Goal: Information Seeking & Learning: Learn about a topic

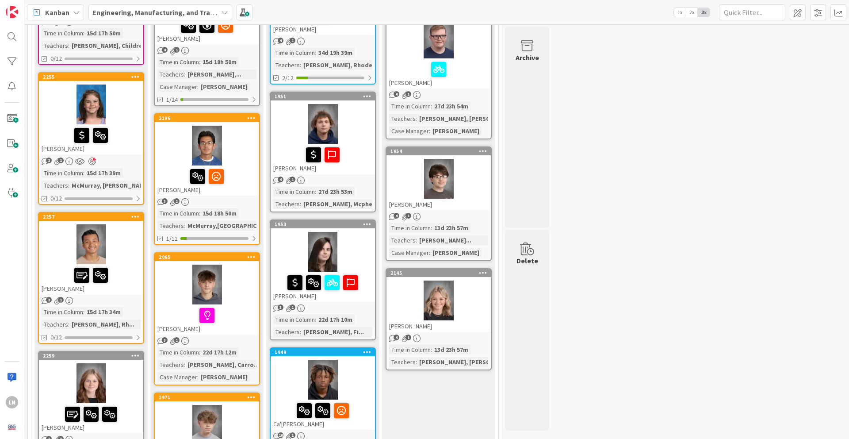
scroll to position [629, 0]
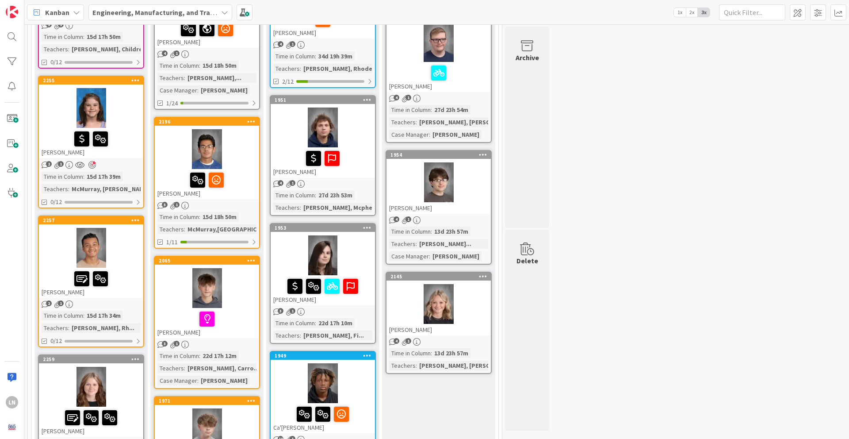
drag, startPoint x: 462, startPoint y: 139, endPoint x: 199, endPoint y: 0, distance: 297.5
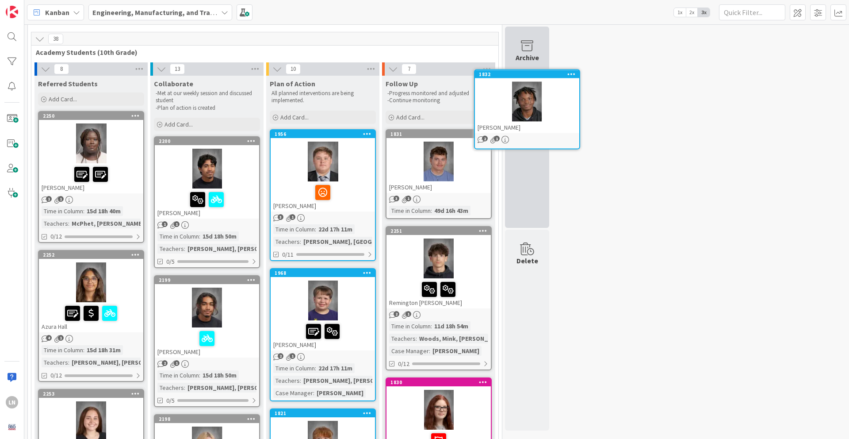
scroll to position [15, 0]
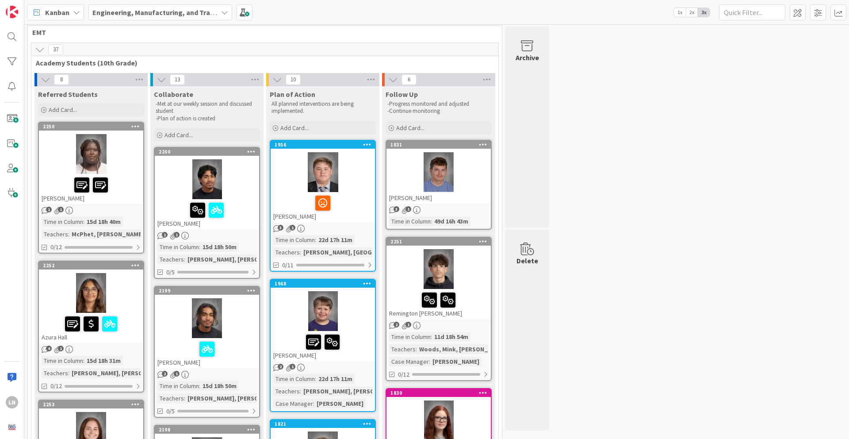
drag, startPoint x: 441, startPoint y: 215, endPoint x: 355, endPoint y: 0, distance: 231.7
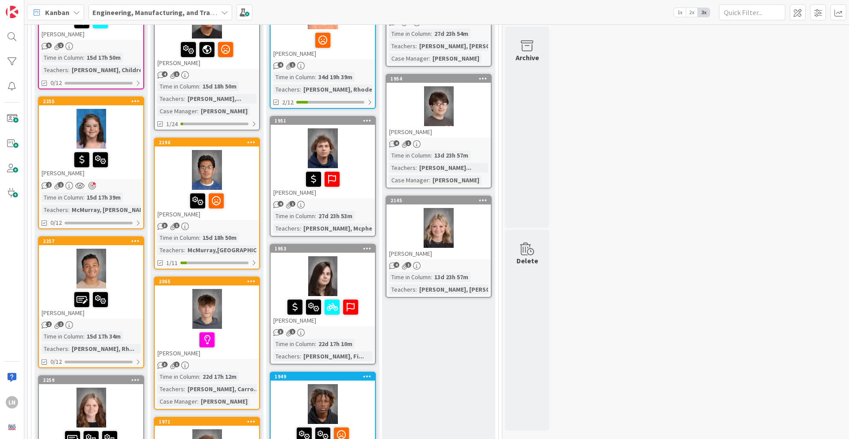
scroll to position [609, 0]
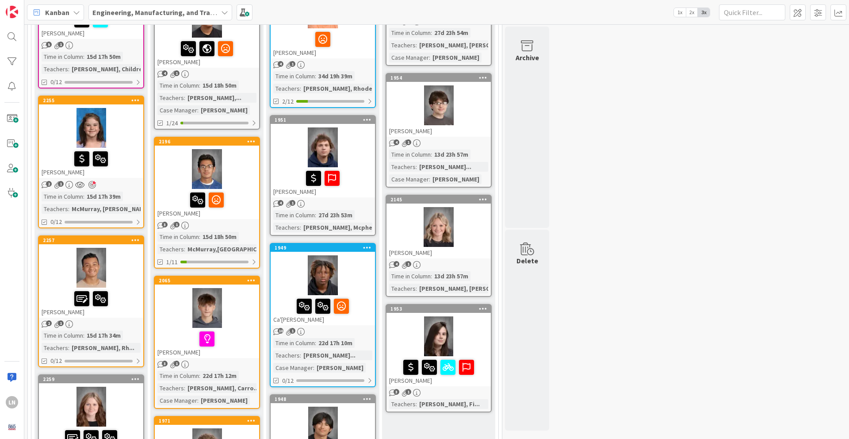
drag, startPoint x: 344, startPoint y: 271, endPoint x: 62, endPoint y: 6, distance: 386.8
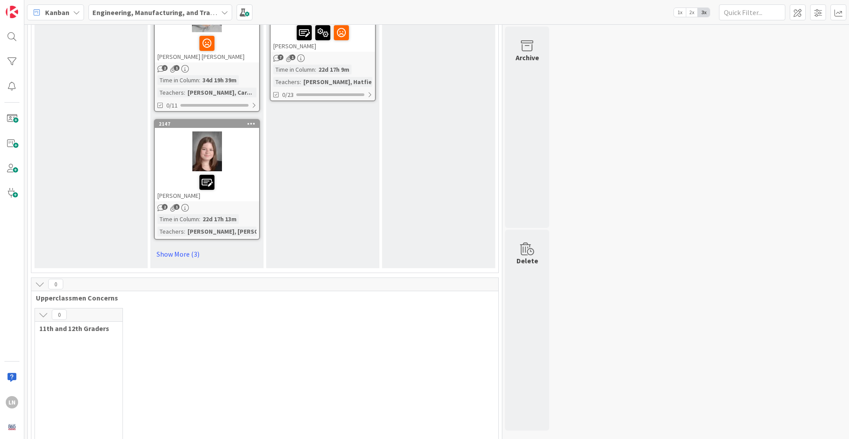
scroll to position [1311, 0]
click at [191, 247] on link "Show More (3)" at bounding box center [207, 254] width 106 height 14
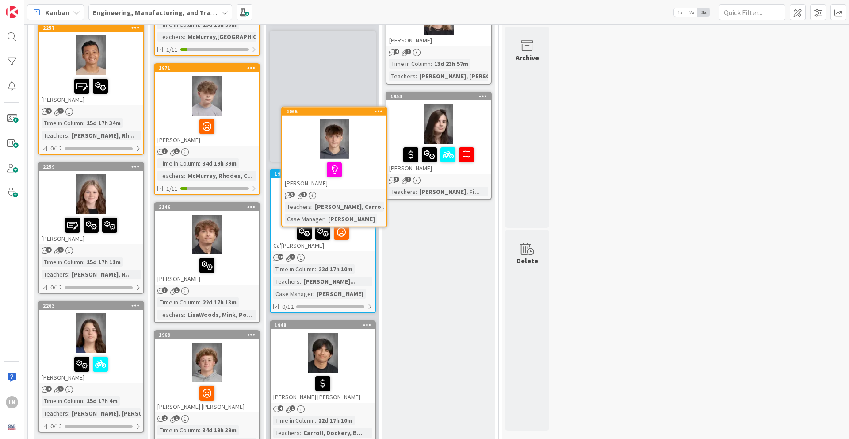
scroll to position [799, 0]
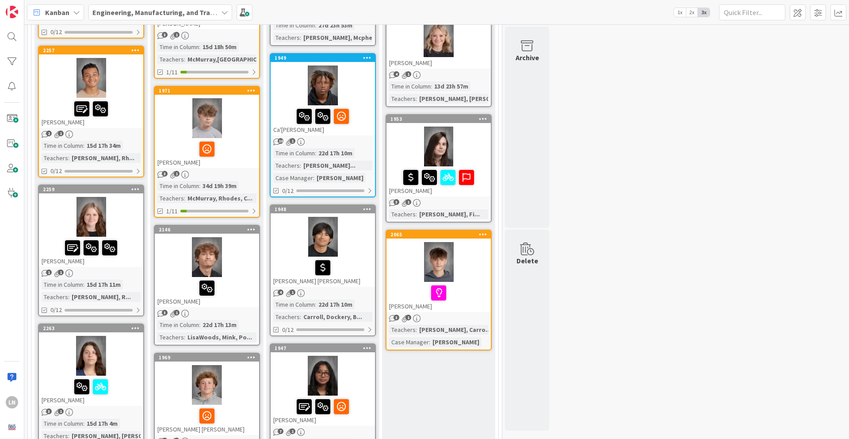
drag, startPoint x: 227, startPoint y: 81, endPoint x: 125, endPoint y: 9, distance: 124.9
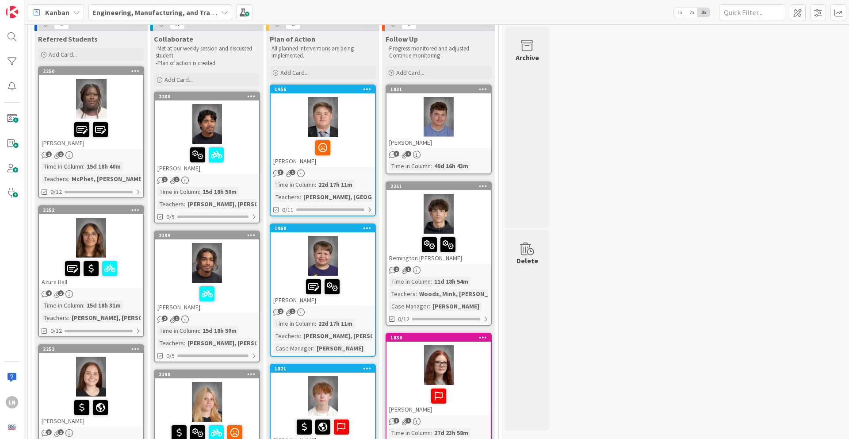
scroll to position [65, 0]
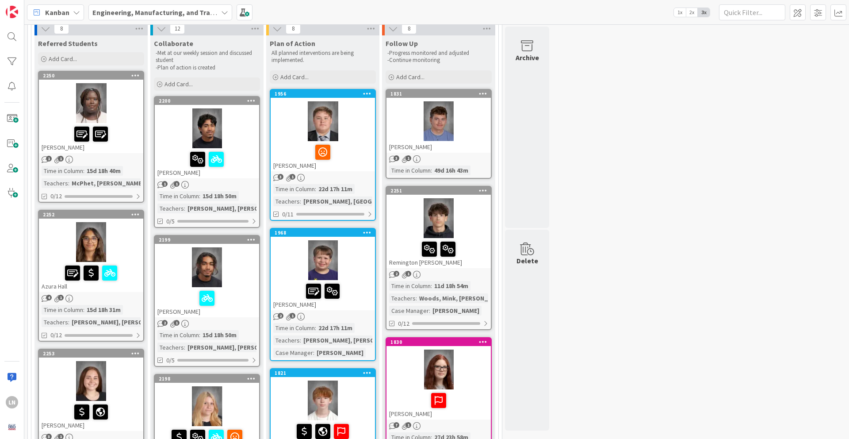
click at [361, 134] on div at bounding box center [323, 121] width 104 height 40
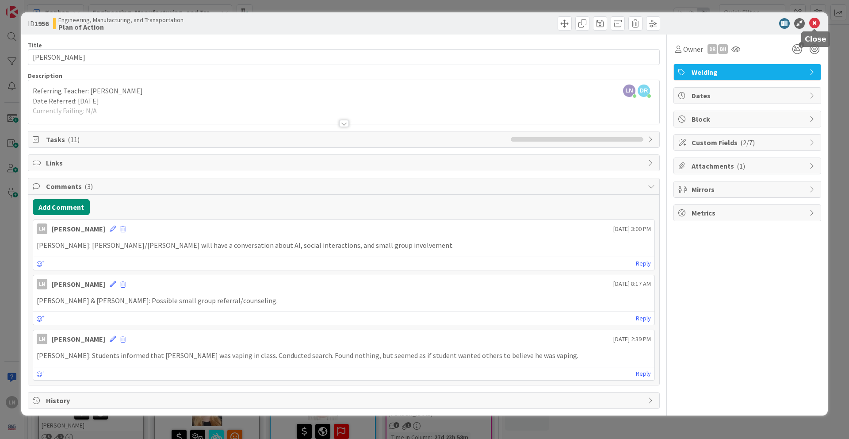
click at [816, 22] on icon at bounding box center [815, 23] width 11 height 11
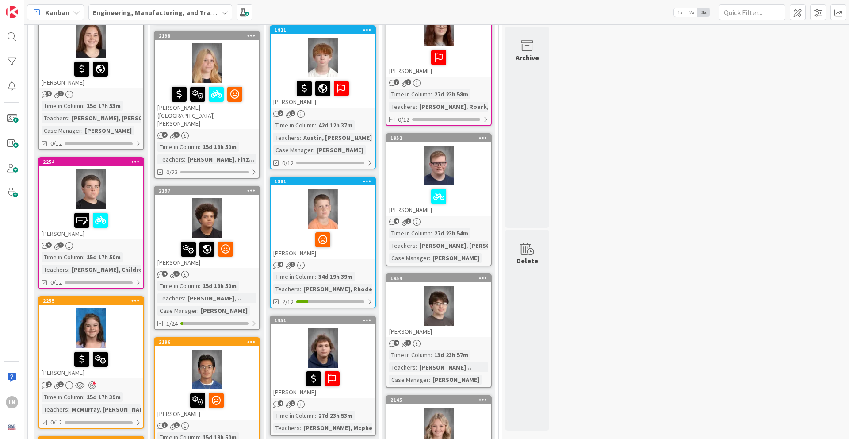
scroll to position [418, 0]
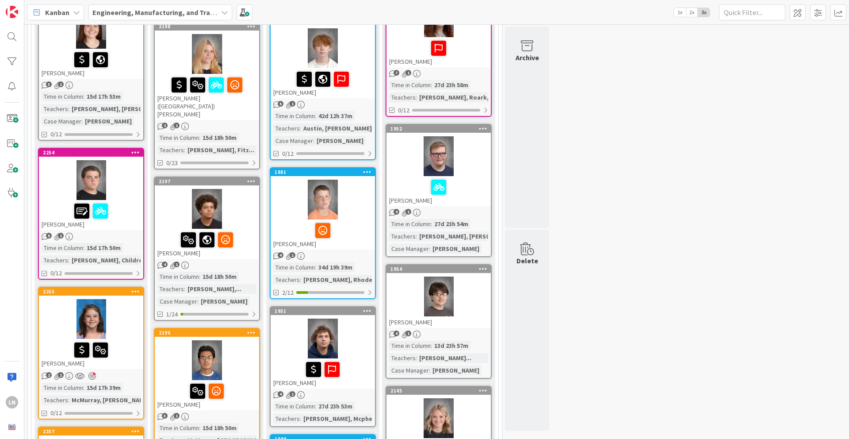
click at [351, 210] on div at bounding box center [323, 200] width 104 height 40
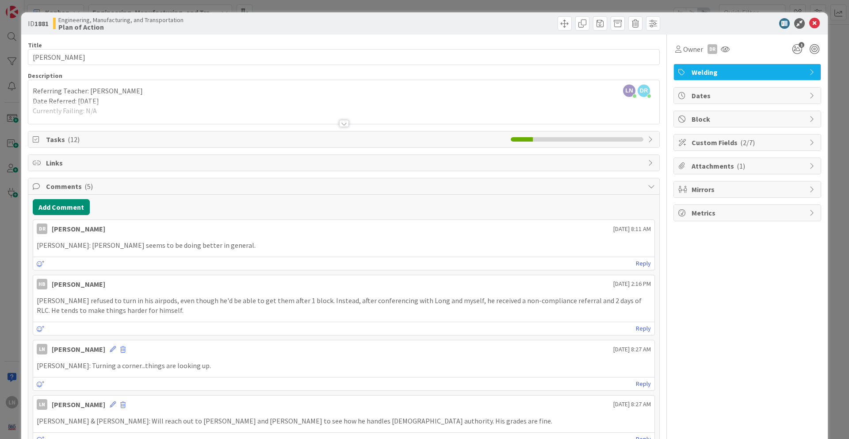
click at [777, 145] on span "Custom Fields ( 2/7 )" at bounding box center [748, 142] width 113 height 11
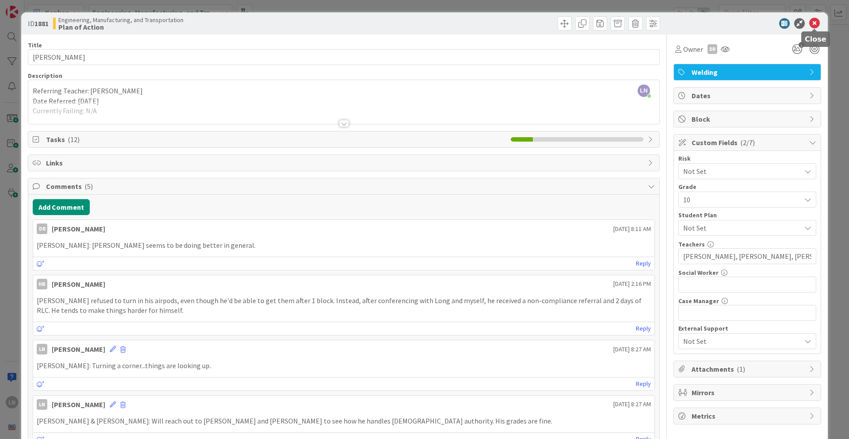
click at [816, 23] on icon at bounding box center [815, 23] width 11 height 11
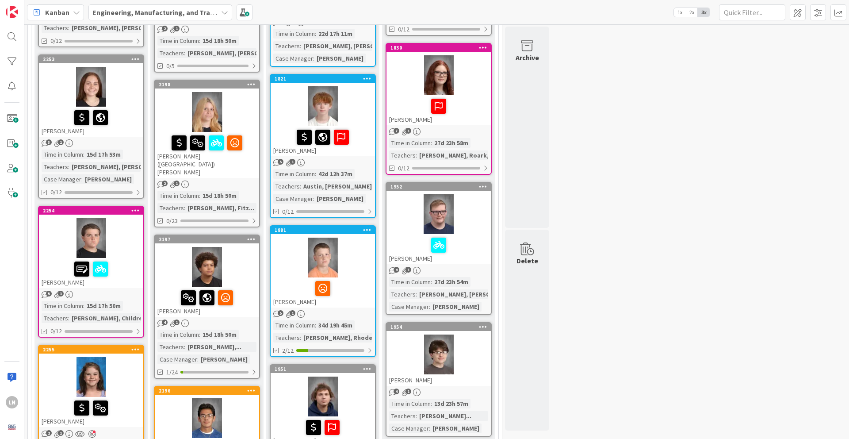
scroll to position [359, 0]
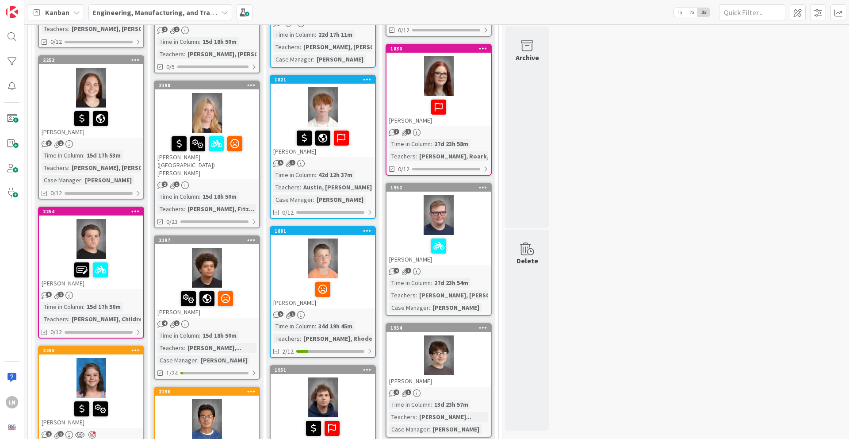
click at [238, 117] on div at bounding box center [207, 113] width 104 height 40
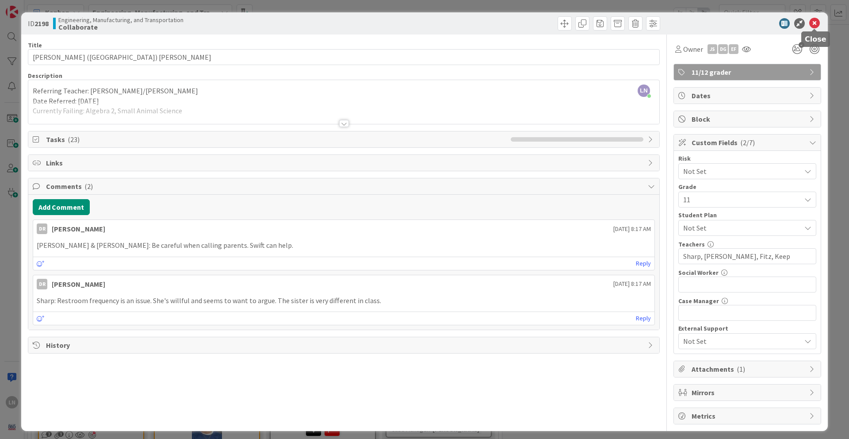
click at [816, 26] on icon at bounding box center [815, 23] width 11 height 11
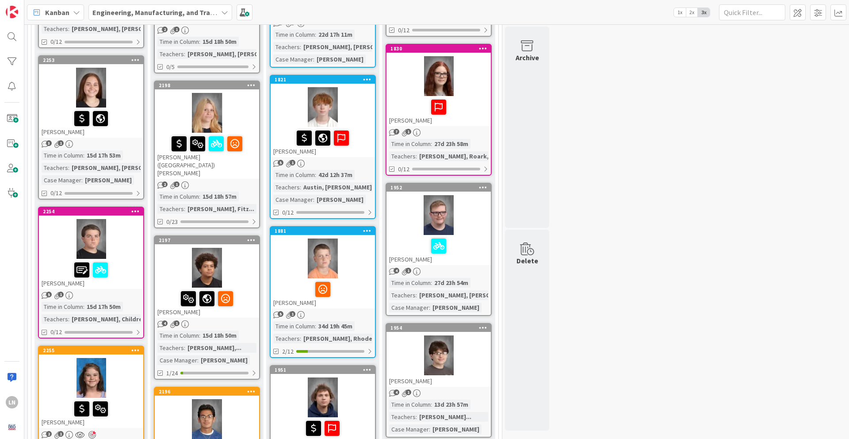
click at [237, 248] on div at bounding box center [207, 268] width 104 height 40
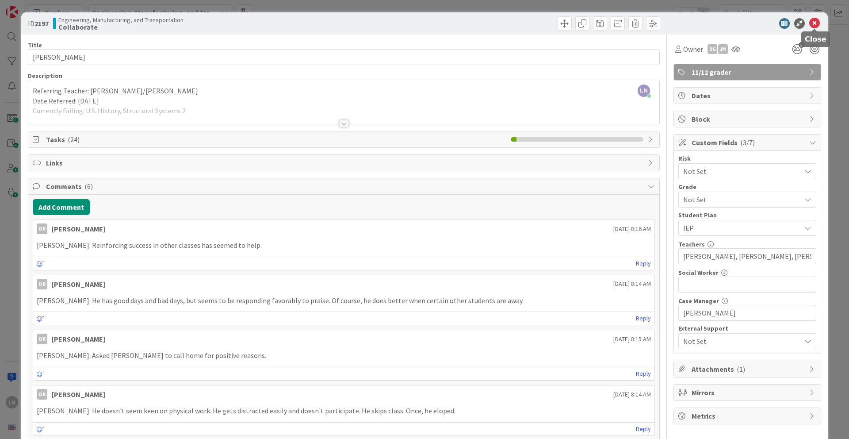
click at [816, 21] on icon at bounding box center [815, 23] width 11 height 11
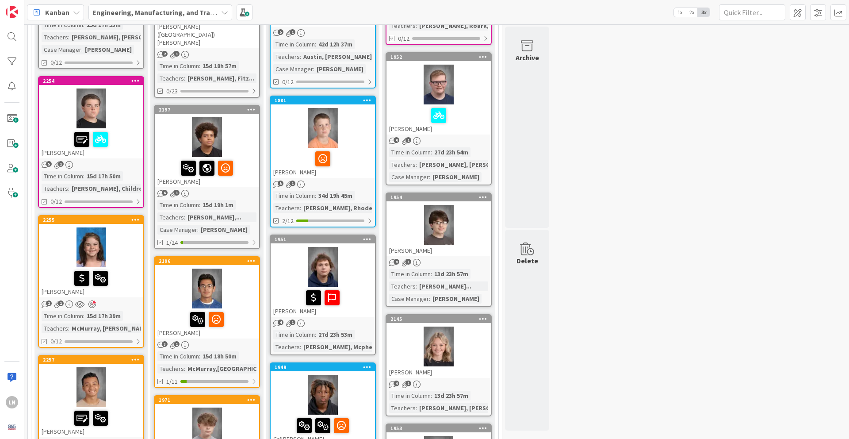
scroll to position [521, 0]
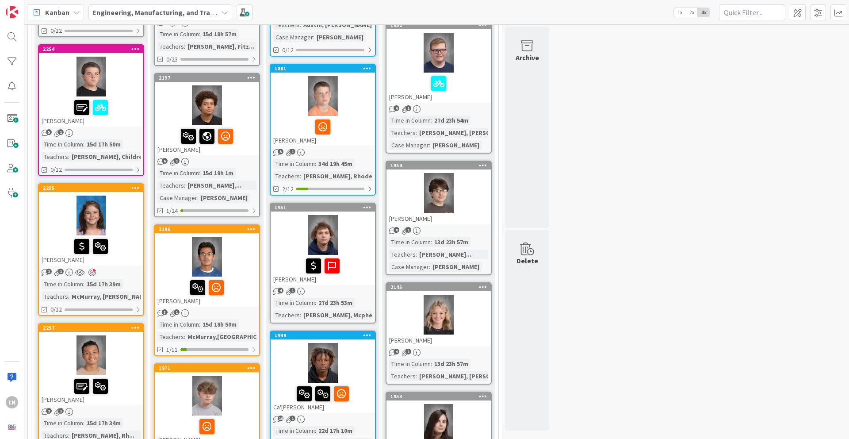
click at [246, 238] on div at bounding box center [207, 257] width 104 height 40
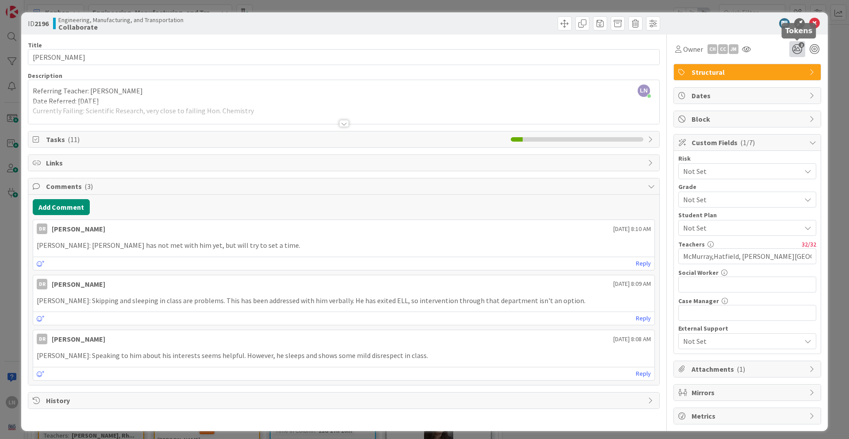
click at [793, 50] on icon "2" at bounding box center [798, 49] width 16 height 16
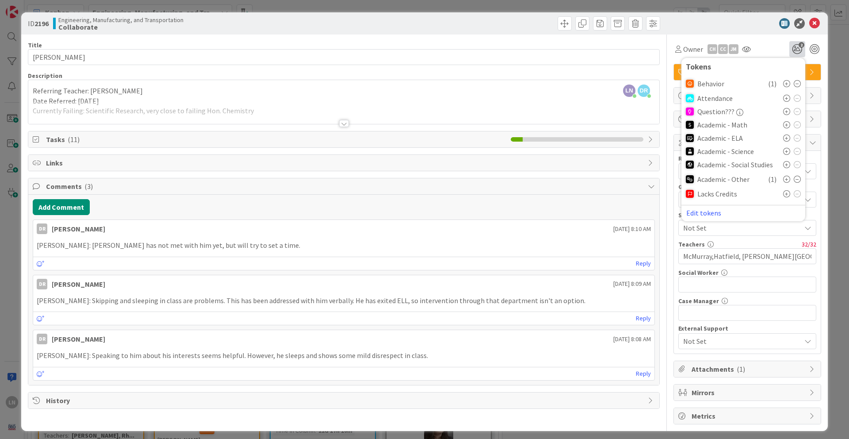
click at [743, 20] on div at bounding box center [743, 23] width 157 height 11
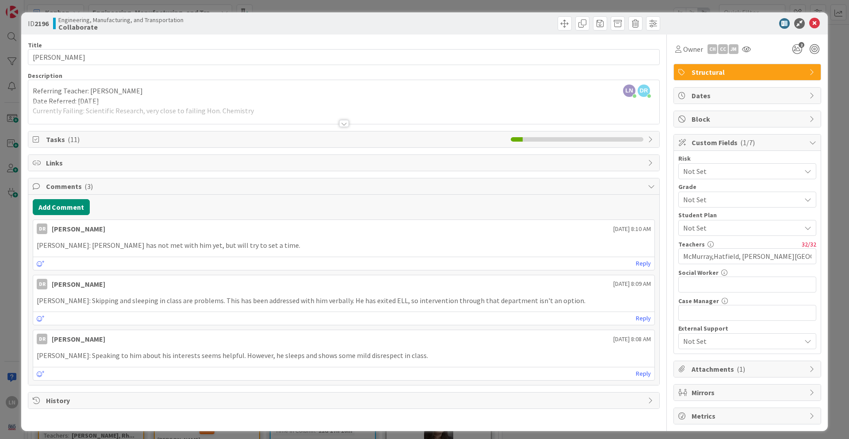
scroll to position [4, 0]
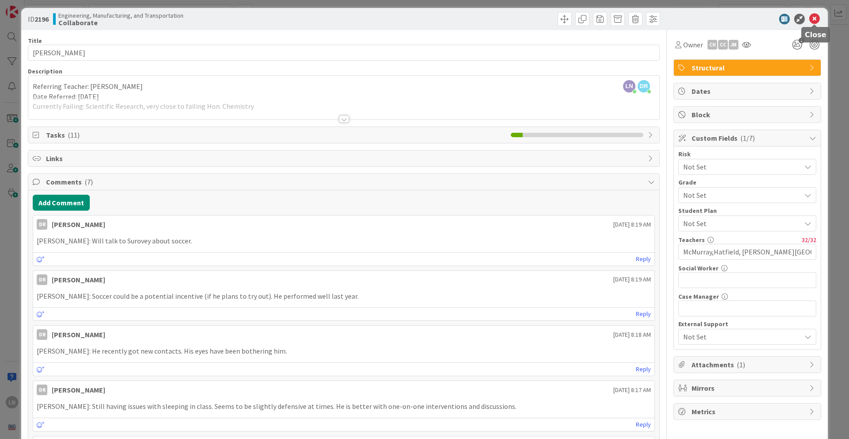
click at [815, 20] on icon at bounding box center [815, 19] width 11 height 11
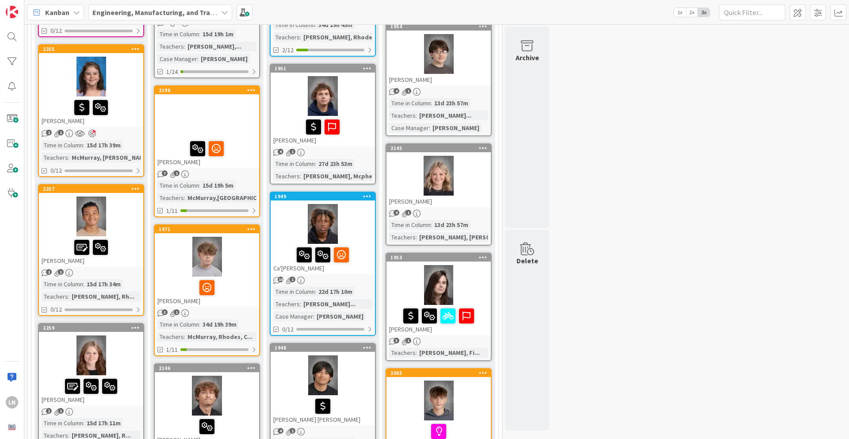
scroll to position [661, 0]
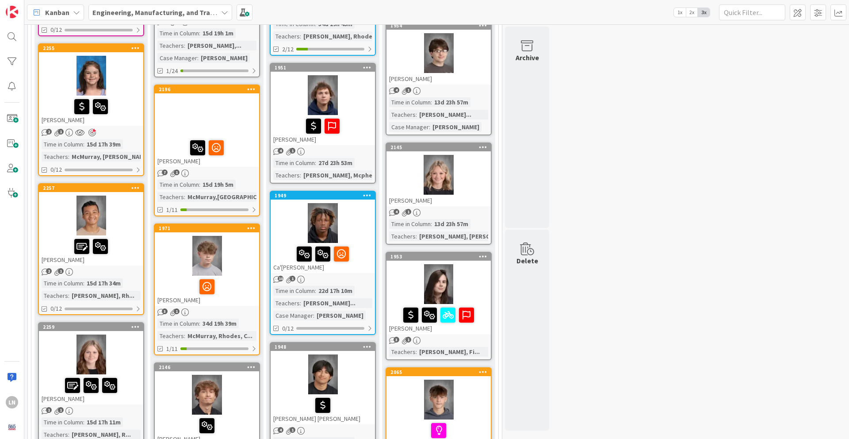
click at [248, 240] on div at bounding box center [207, 256] width 104 height 40
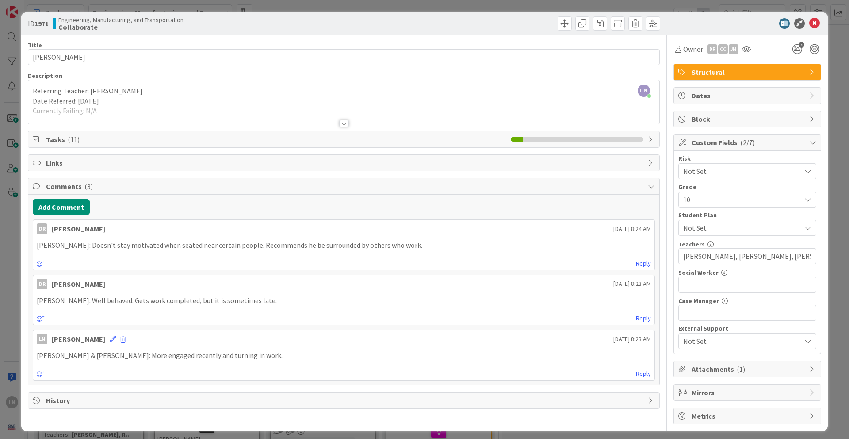
click at [344, 121] on div at bounding box center [344, 123] width 10 height 7
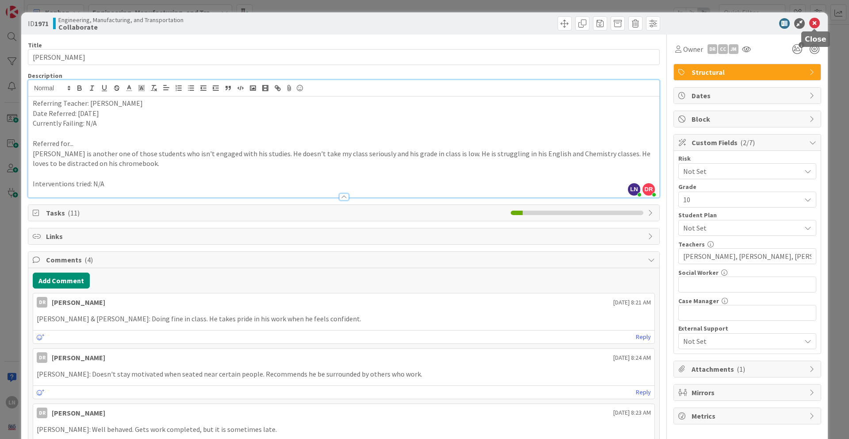
click at [818, 26] on icon at bounding box center [815, 23] width 11 height 11
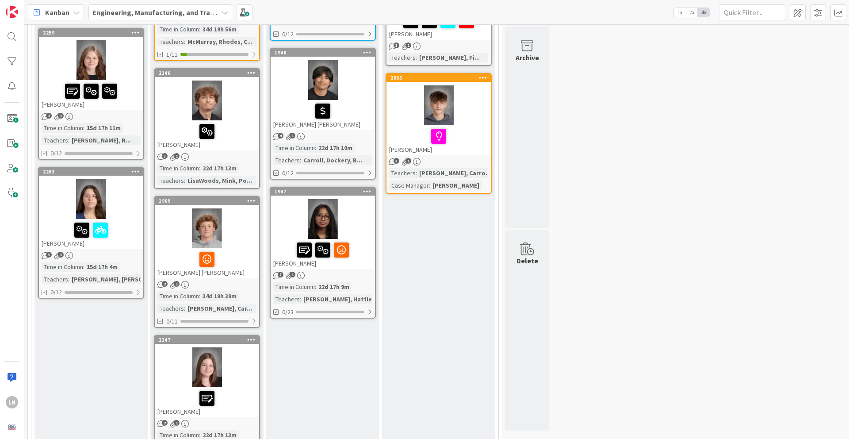
scroll to position [962, 0]
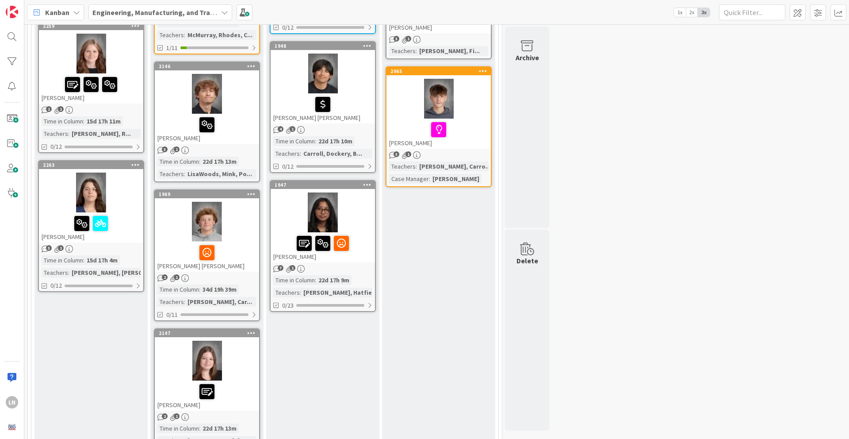
click at [238, 223] on div at bounding box center [207, 222] width 104 height 40
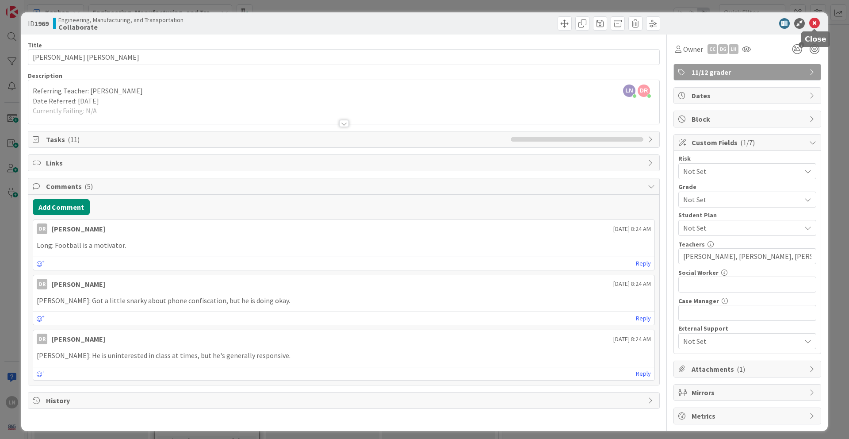
click at [817, 23] on icon at bounding box center [815, 23] width 11 height 11
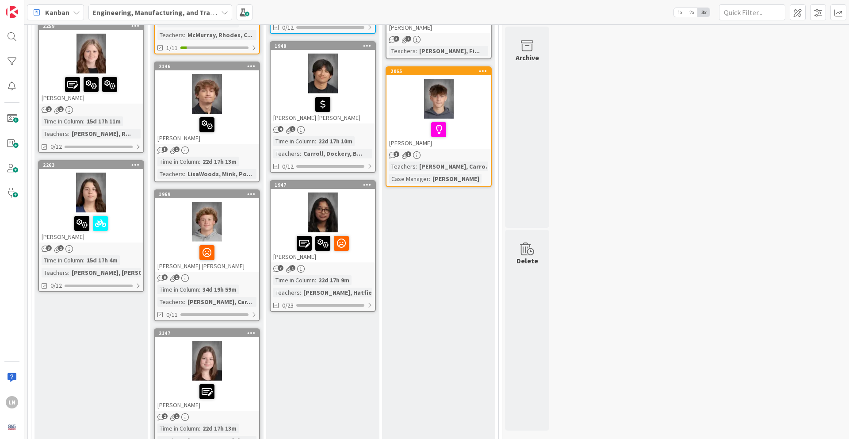
click at [357, 214] on div at bounding box center [323, 212] width 104 height 40
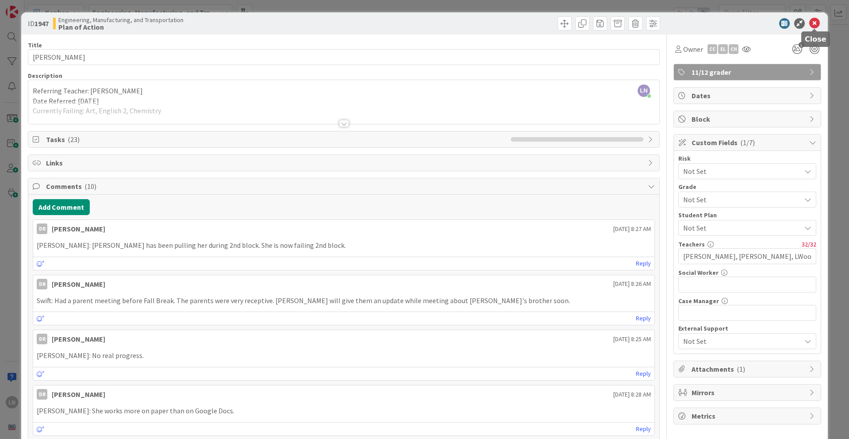
click at [814, 23] on icon at bounding box center [815, 23] width 11 height 11
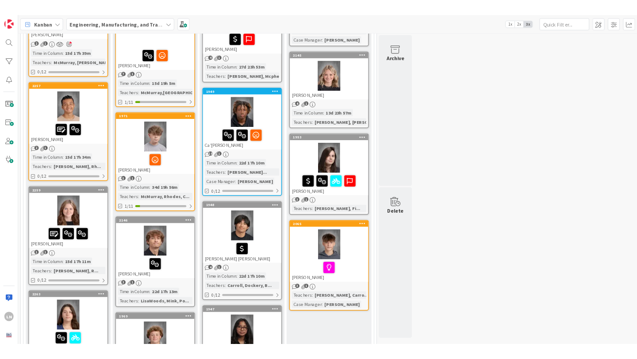
scroll to position [755, 0]
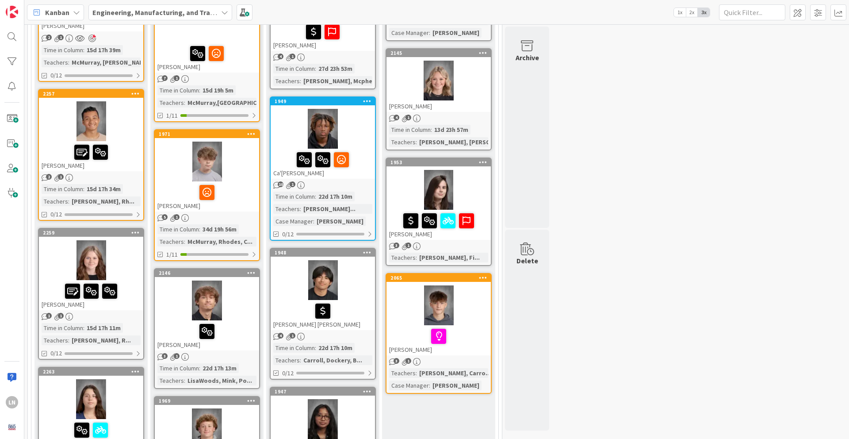
click at [354, 128] on div at bounding box center [323, 129] width 104 height 40
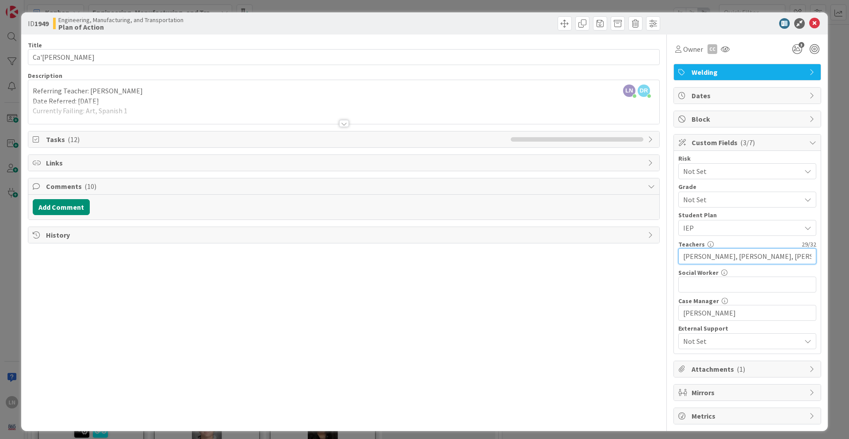
click at [716, 256] on input "[PERSON_NAME], [PERSON_NAME], [PERSON_NAME]" at bounding box center [748, 256] width 138 height 16
type input "[PERSON_NAME], [PERSON_NAME], [PERSON_NAME]"
click at [578, 283] on div "Title 13 / 128 Ca'[PERSON_NAME] Description LN [PERSON_NAME] just joined [PERSO…" at bounding box center [344, 230] width 632 height 390
click at [528, 305] on div "Title 13 / 128 Ca'[PERSON_NAME] Description LN [PERSON_NAME] just joined [PERSO…" at bounding box center [344, 230] width 632 height 390
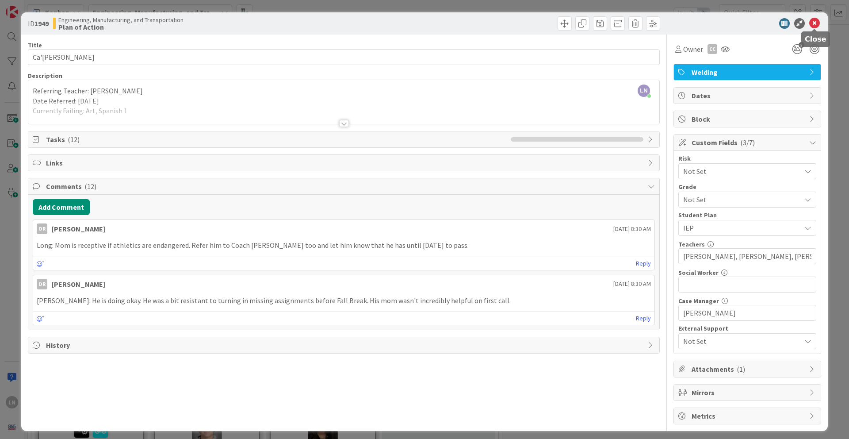
click at [814, 21] on icon at bounding box center [815, 23] width 11 height 11
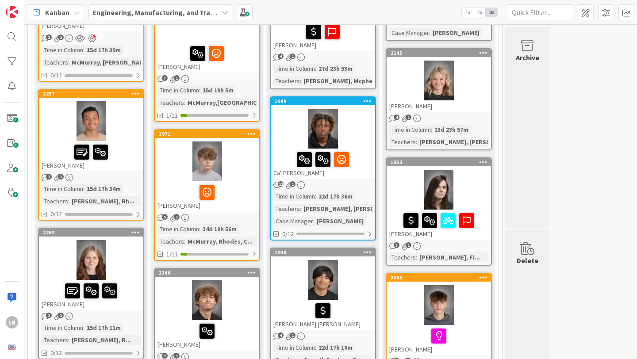
scroll to position [755, 0]
